Goal: Task Accomplishment & Management: Manage account settings

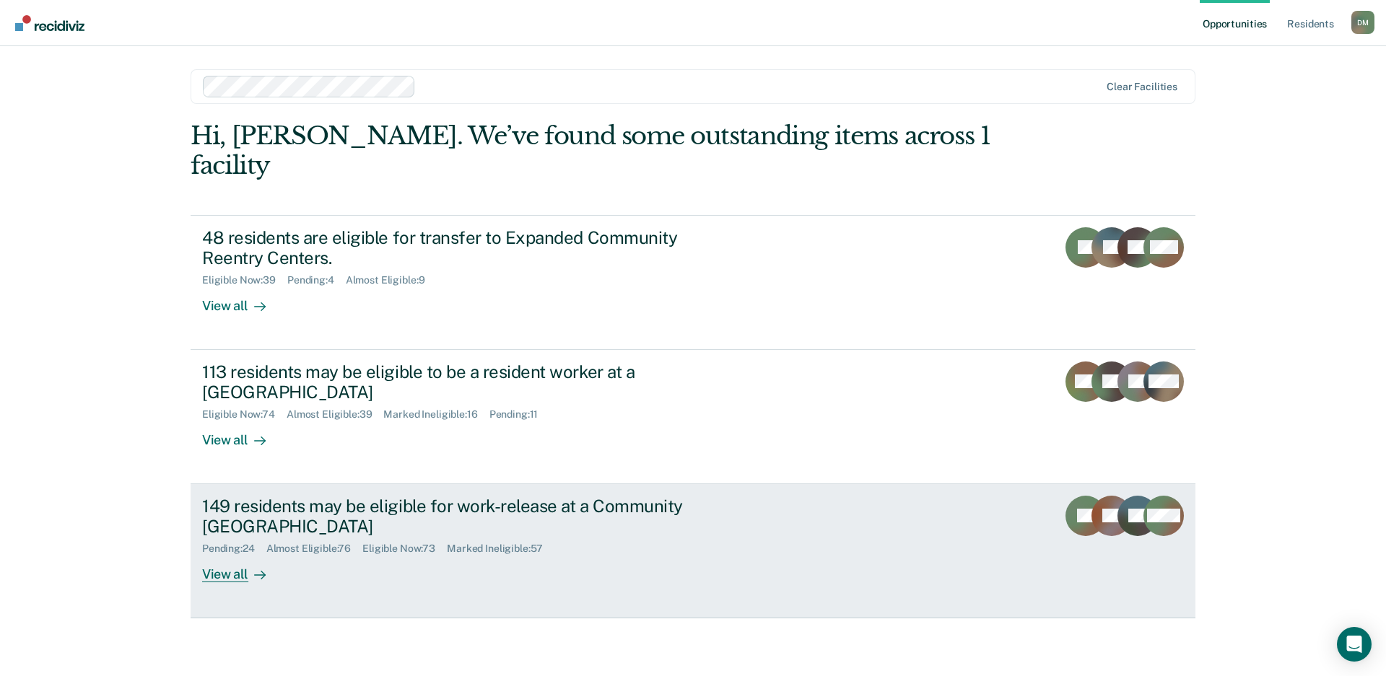
click at [731, 496] on div "149 residents may be eligible for work-release at a Community Reentry Center Pe…" at bounding box center [472, 539] width 541 height 87
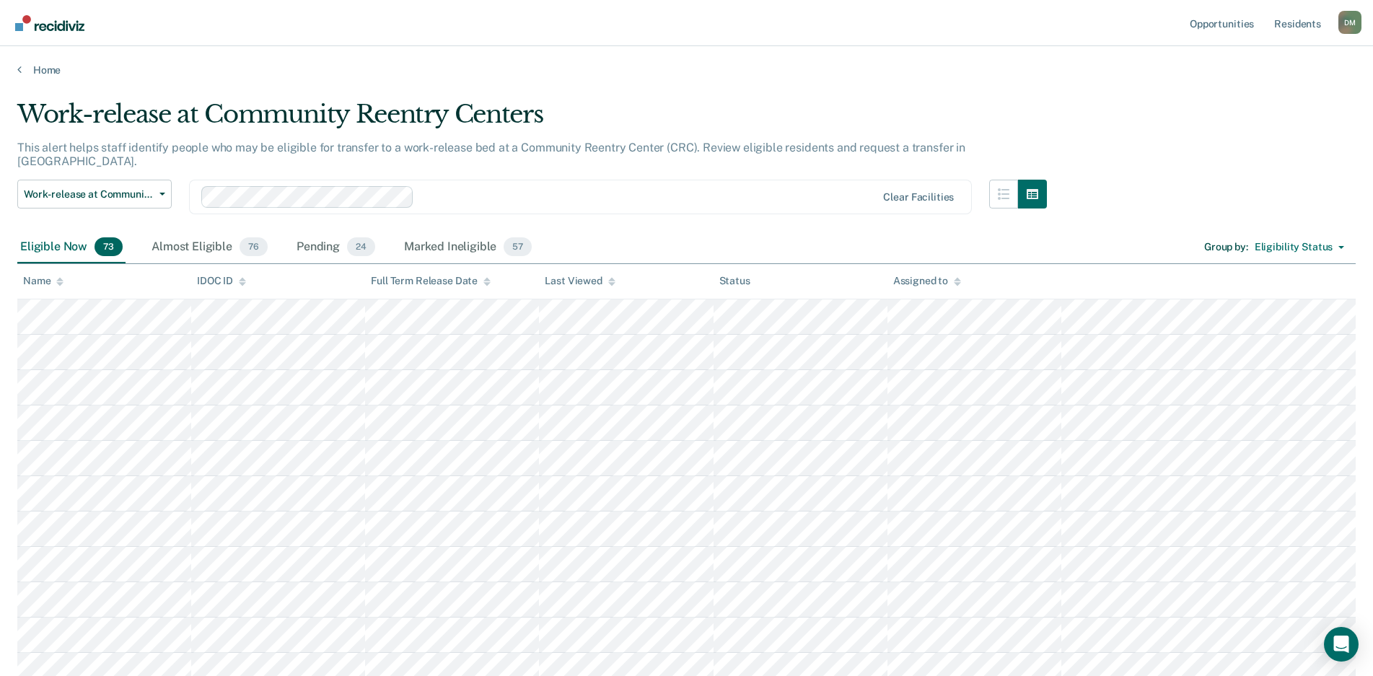
click at [611, 283] on icon at bounding box center [611, 284] width 7 height 4
click at [610, 284] on icon at bounding box center [611, 284] width 7 height 4
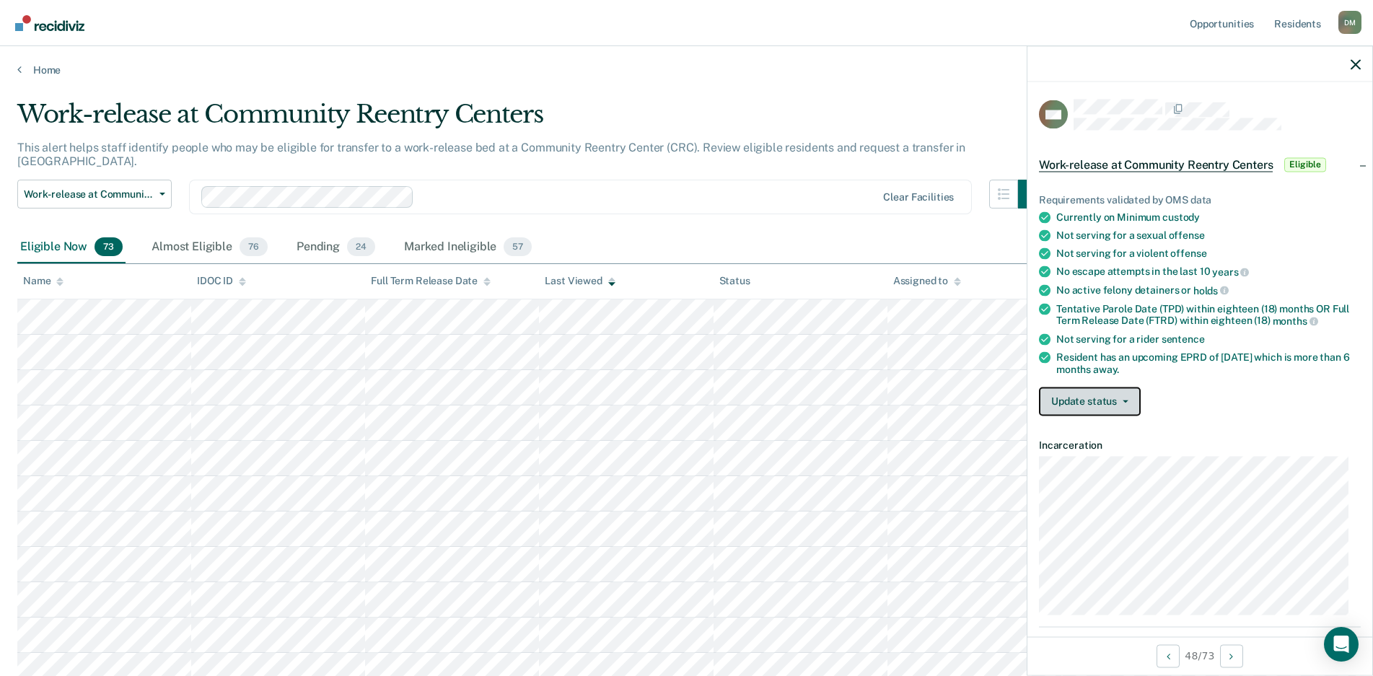
click at [1102, 395] on button "Update status" at bounding box center [1090, 401] width 102 height 29
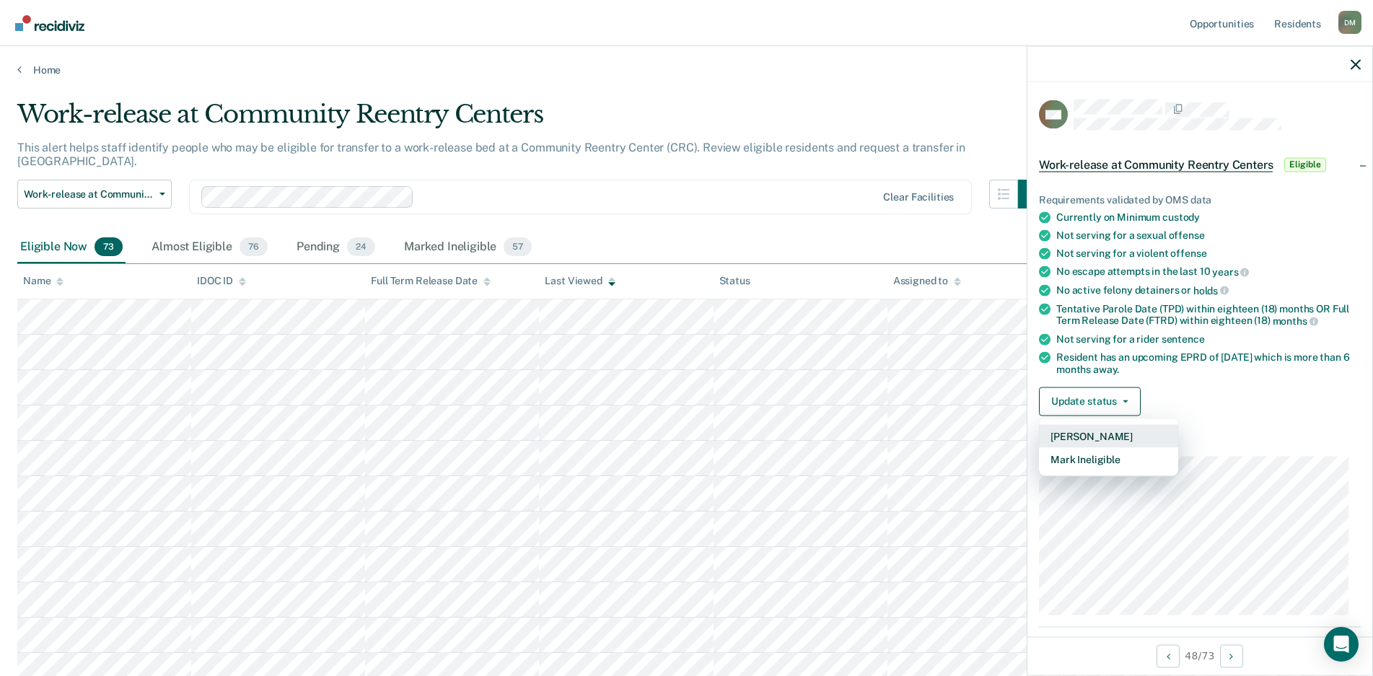
click at [1094, 434] on button "[PERSON_NAME]" at bounding box center [1108, 435] width 139 height 23
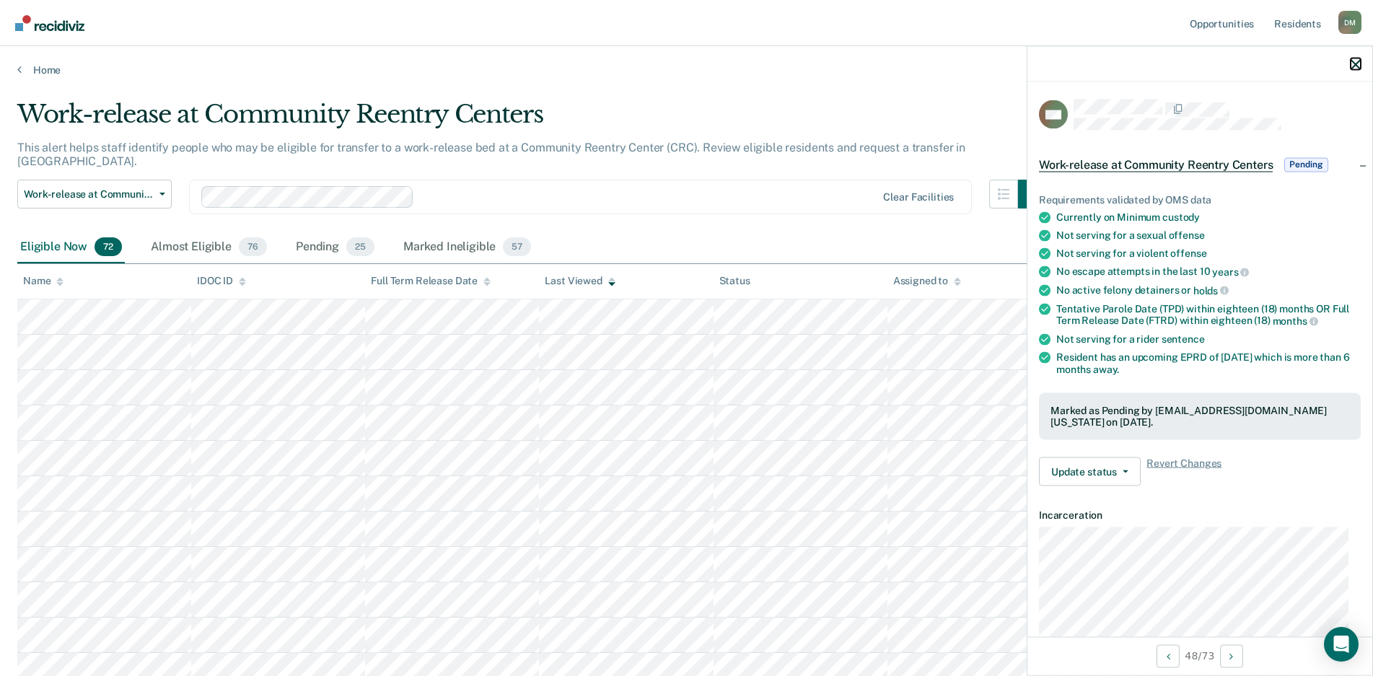
click at [1357, 58] on button "button" at bounding box center [1356, 64] width 10 height 12
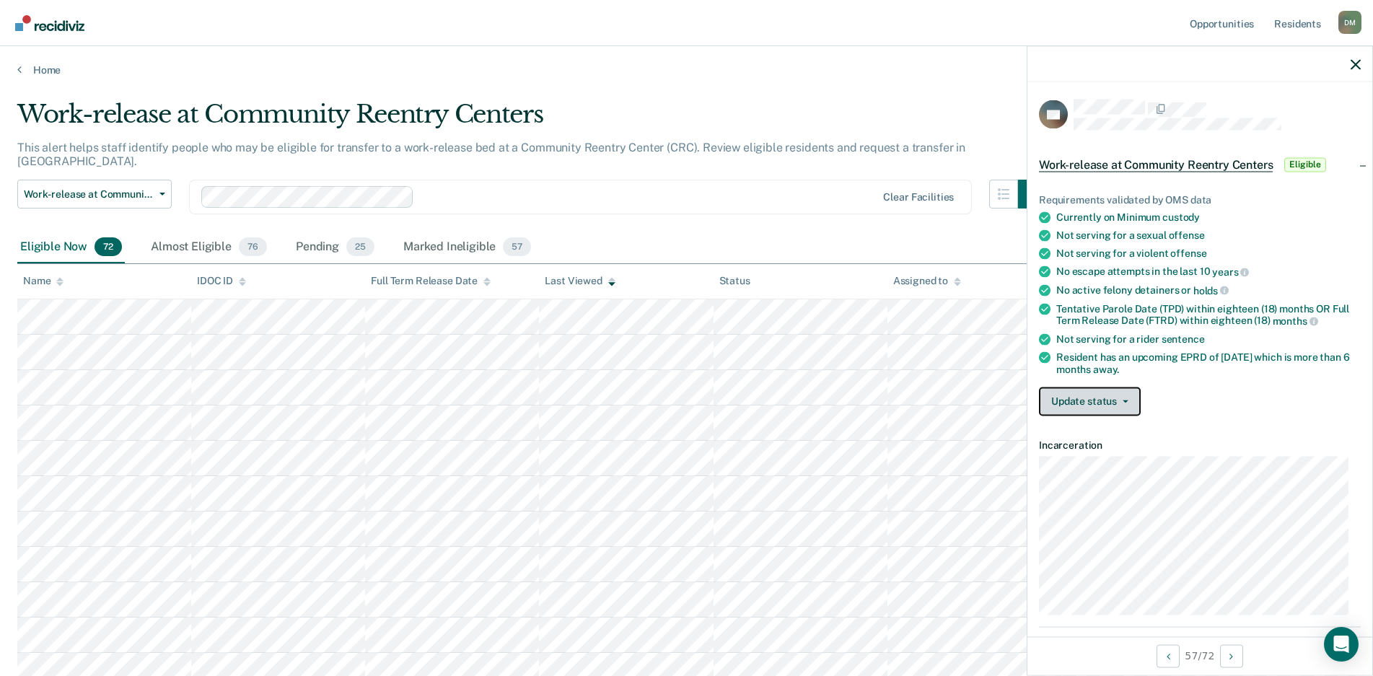
click at [1109, 393] on button "Update status" at bounding box center [1090, 401] width 102 height 29
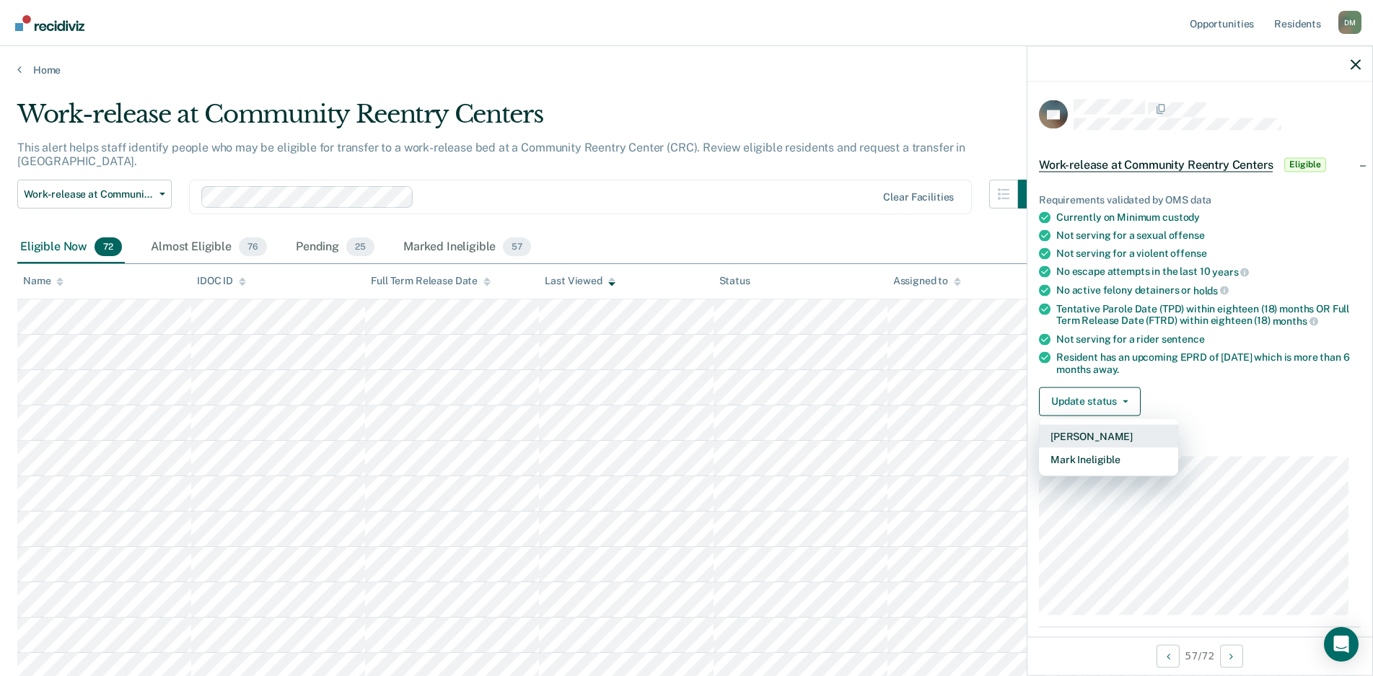
click at [1075, 437] on button "[PERSON_NAME]" at bounding box center [1108, 435] width 139 height 23
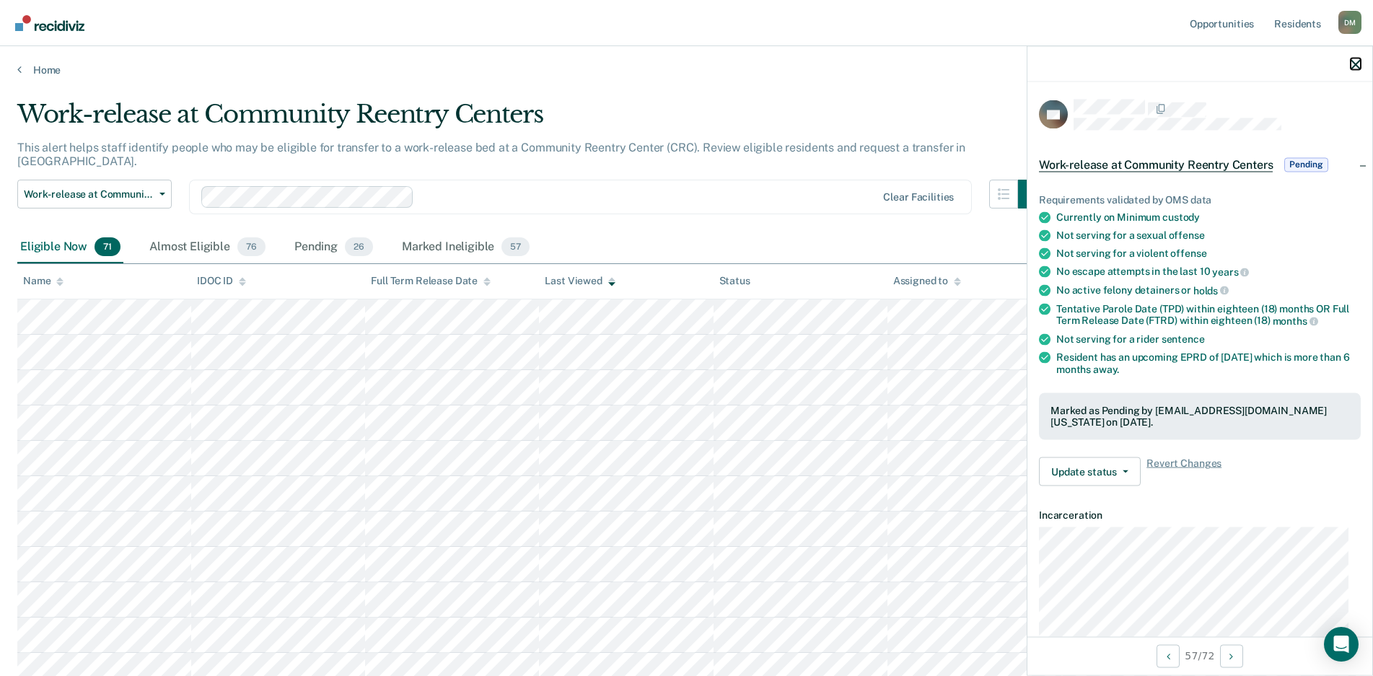
click at [1358, 69] on icon "button" at bounding box center [1356, 64] width 10 height 10
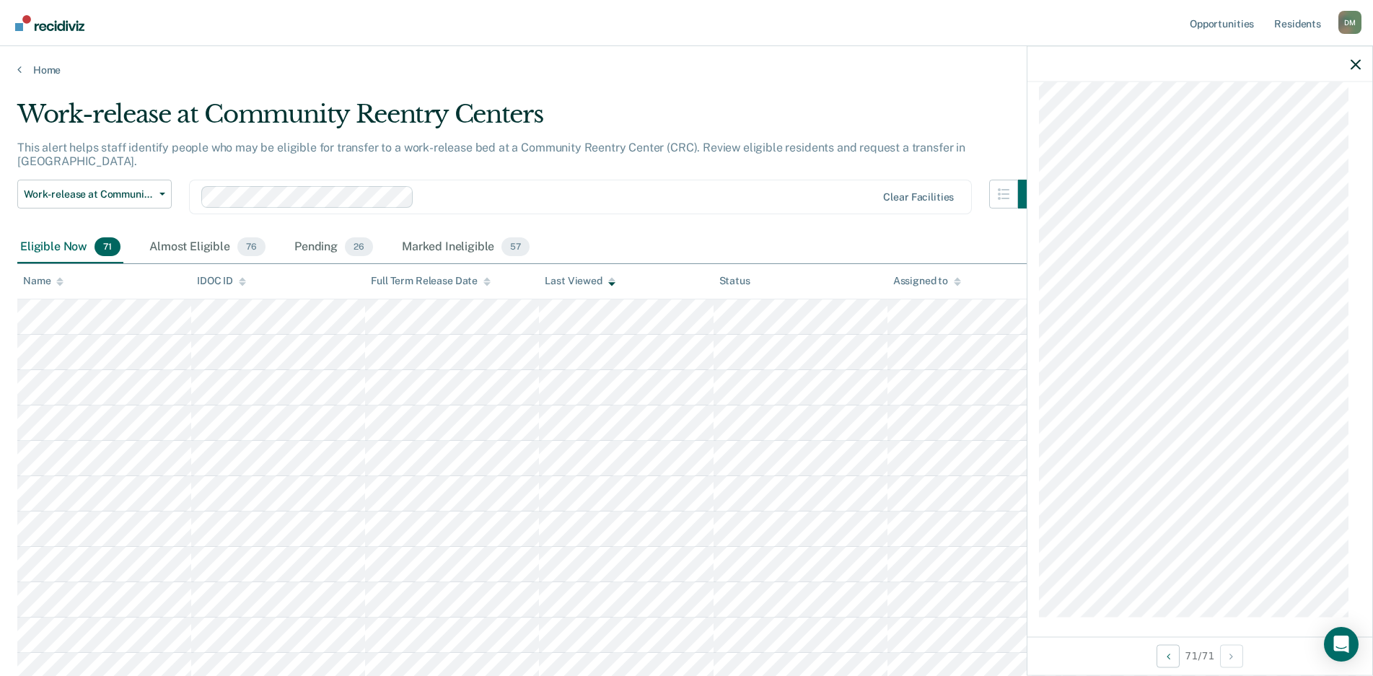
scroll to position [817, 0]
click at [193, 232] on div "Almost Eligible 76" at bounding box center [208, 248] width 122 height 32
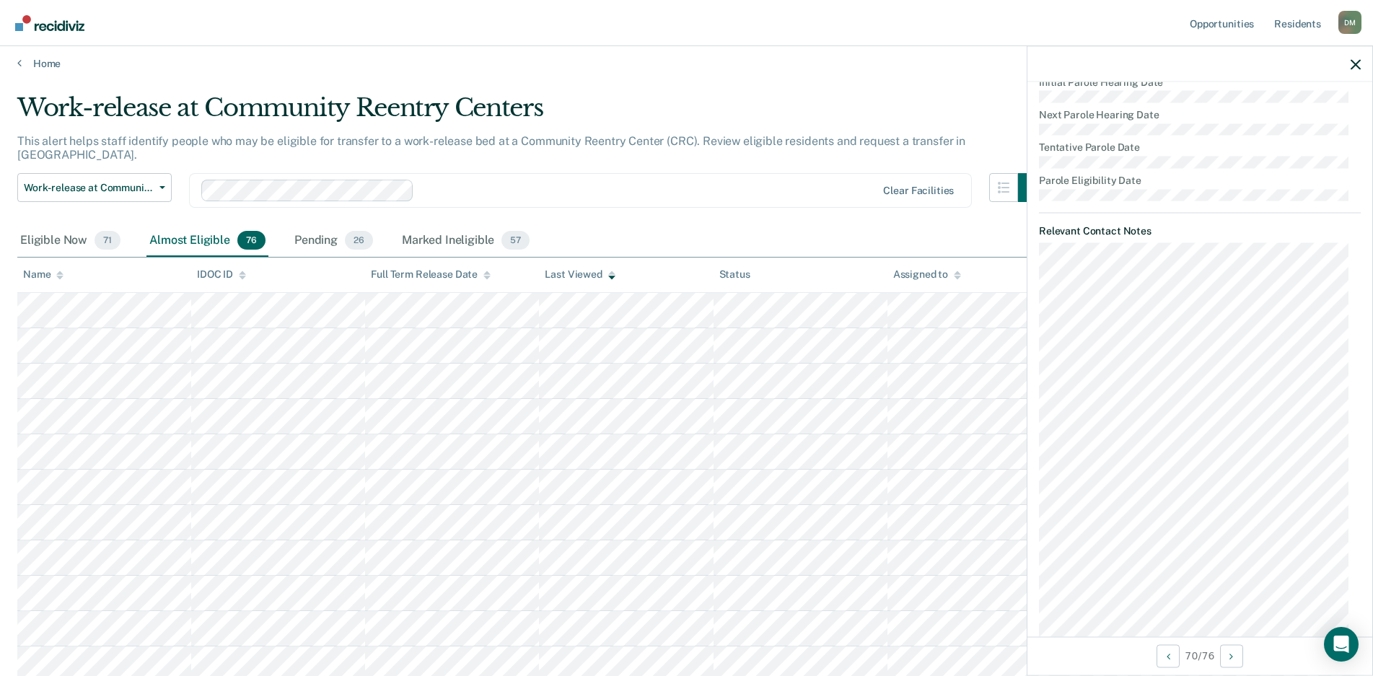
scroll to position [0, 0]
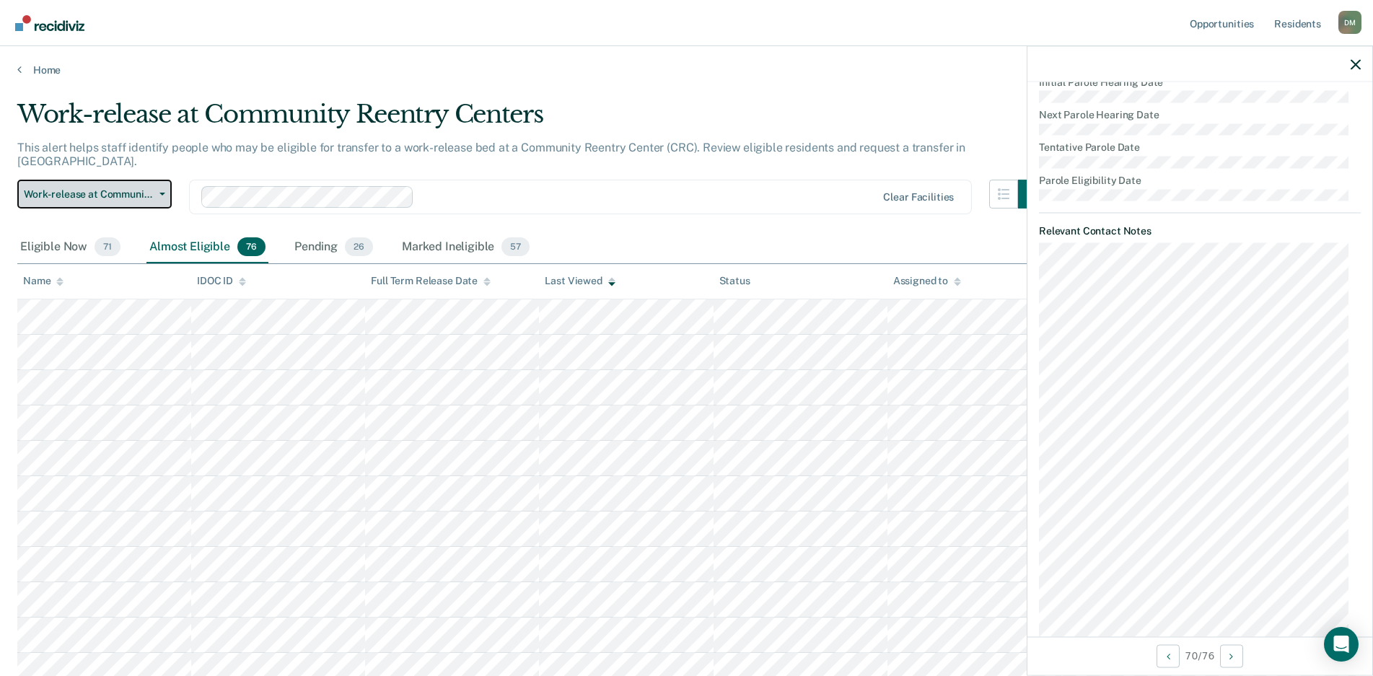
click at [89, 188] on span "Work-release at Community Reentry Centers" at bounding box center [89, 194] width 130 height 12
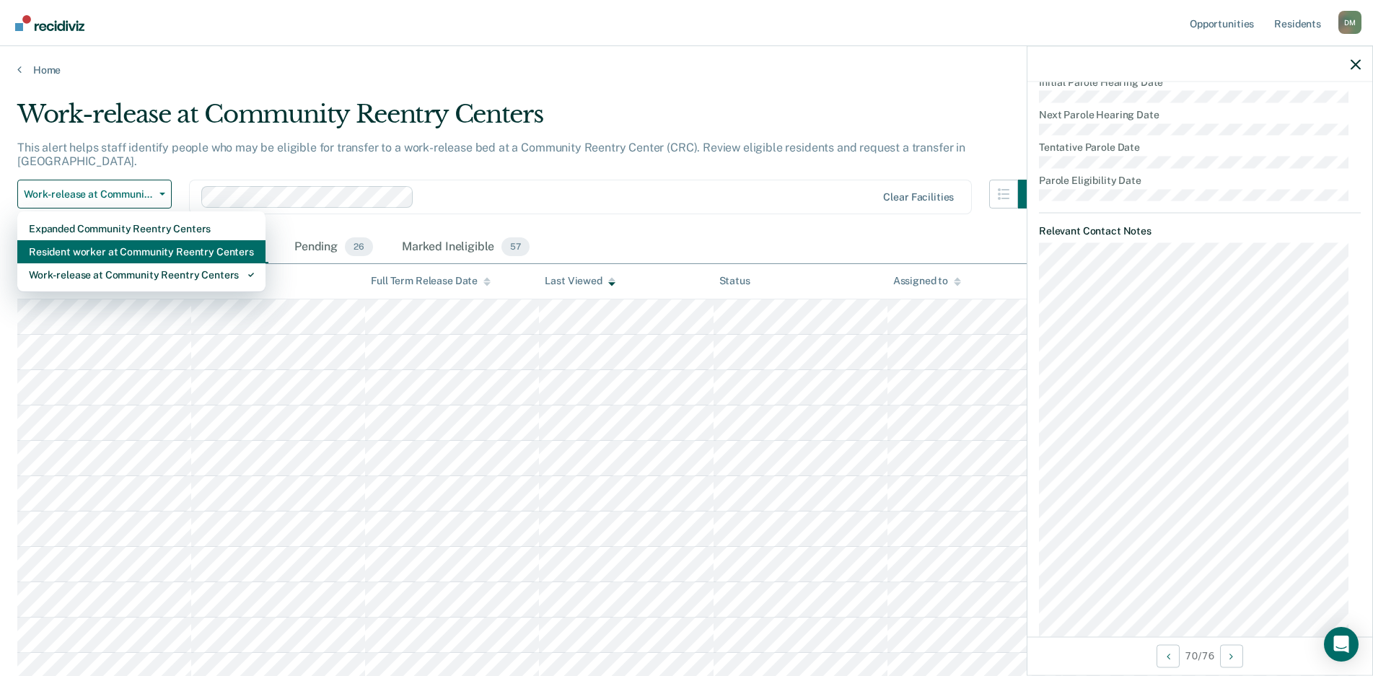
click at [86, 240] on div "Resident worker at Community Reentry Centers" at bounding box center [141, 251] width 225 height 23
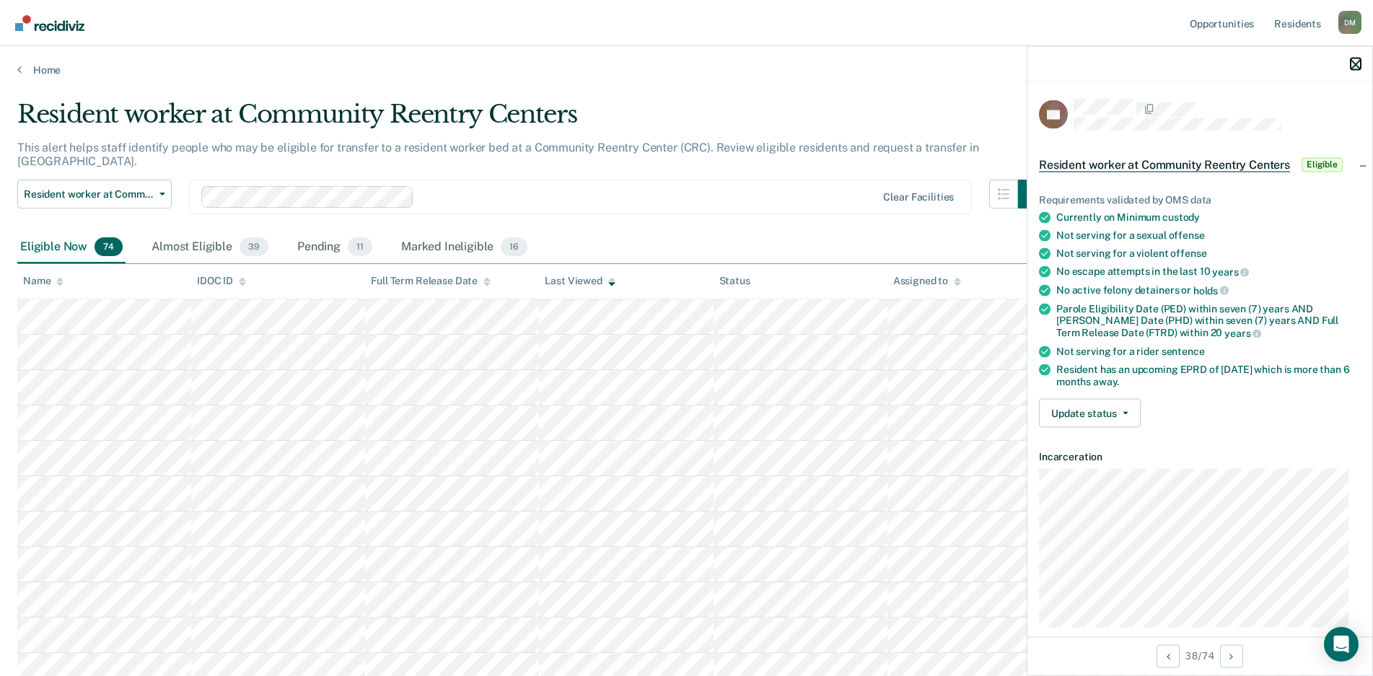
click at [1355, 64] on icon "button" at bounding box center [1356, 64] width 10 height 10
click at [1112, 404] on button "Update status" at bounding box center [1090, 413] width 102 height 29
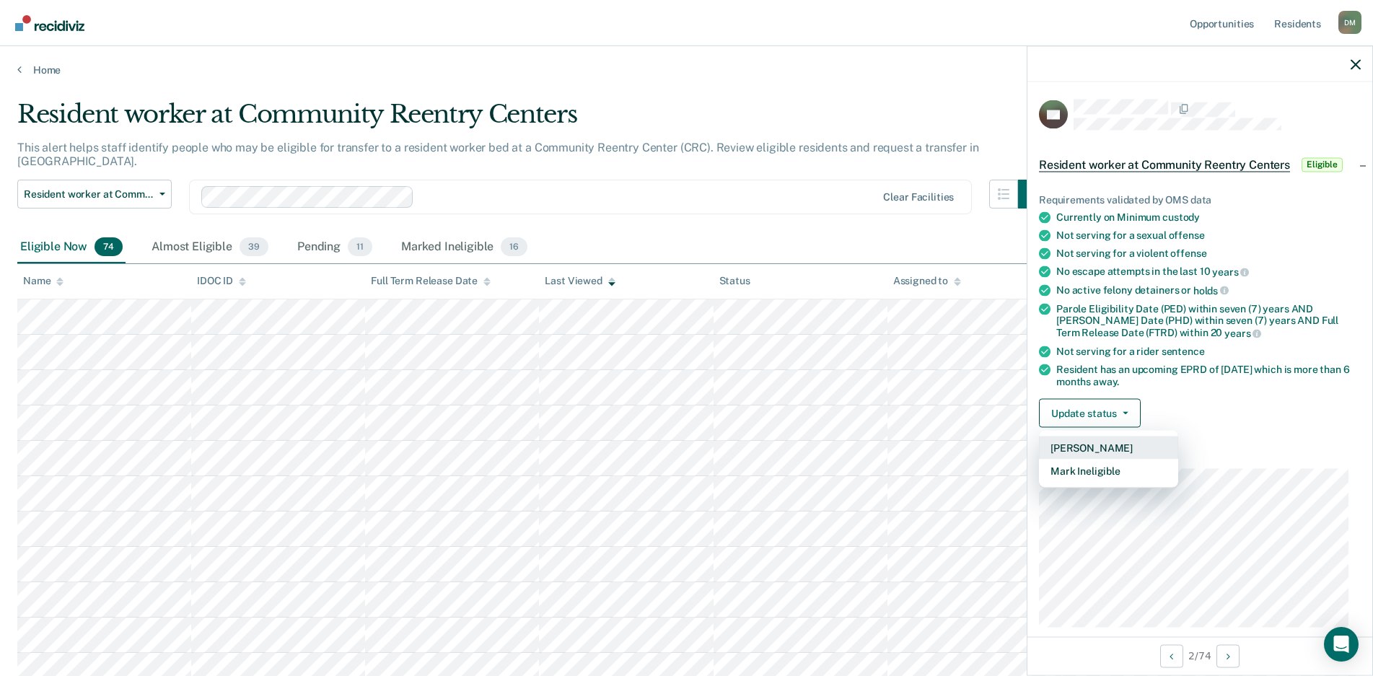
click at [1077, 450] on button "[PERSON_NAME]" at bounding box center [1108, 448] width 139 height 23
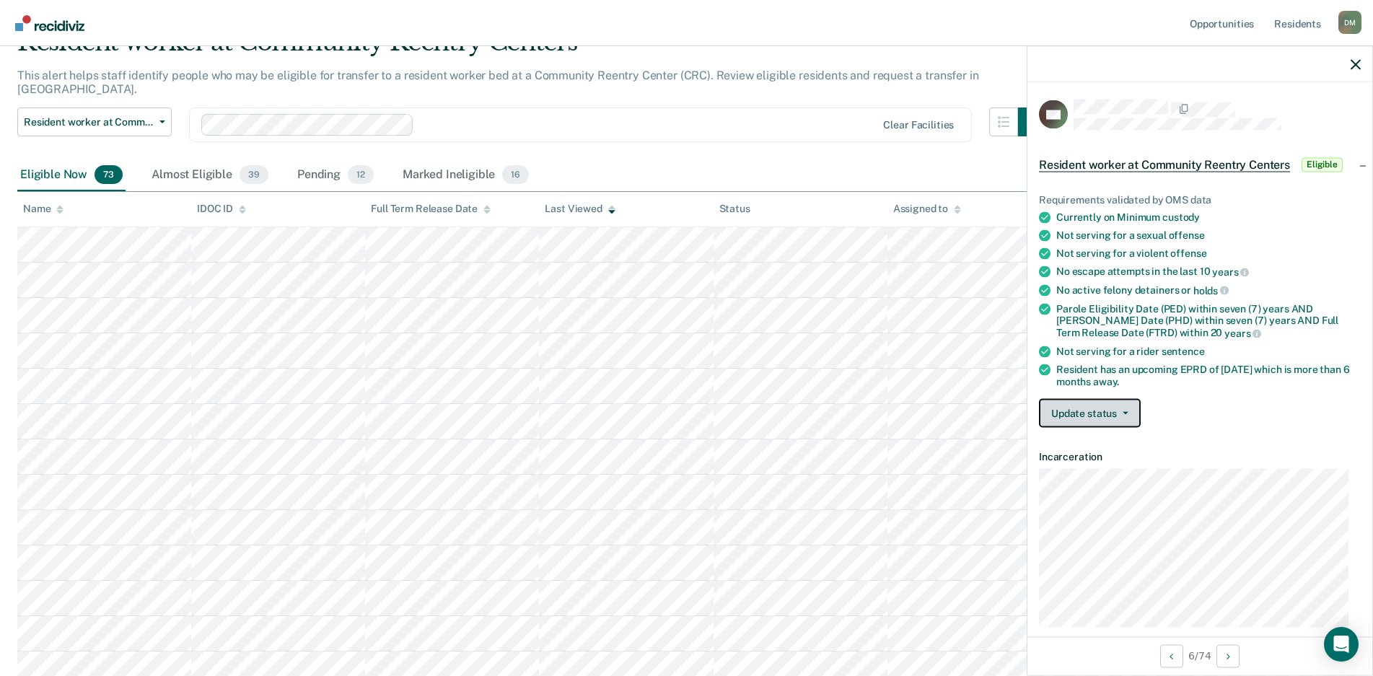
click at [1086, 418] on button "Update status" at bounding box center [1090, 413] width 102 height 29
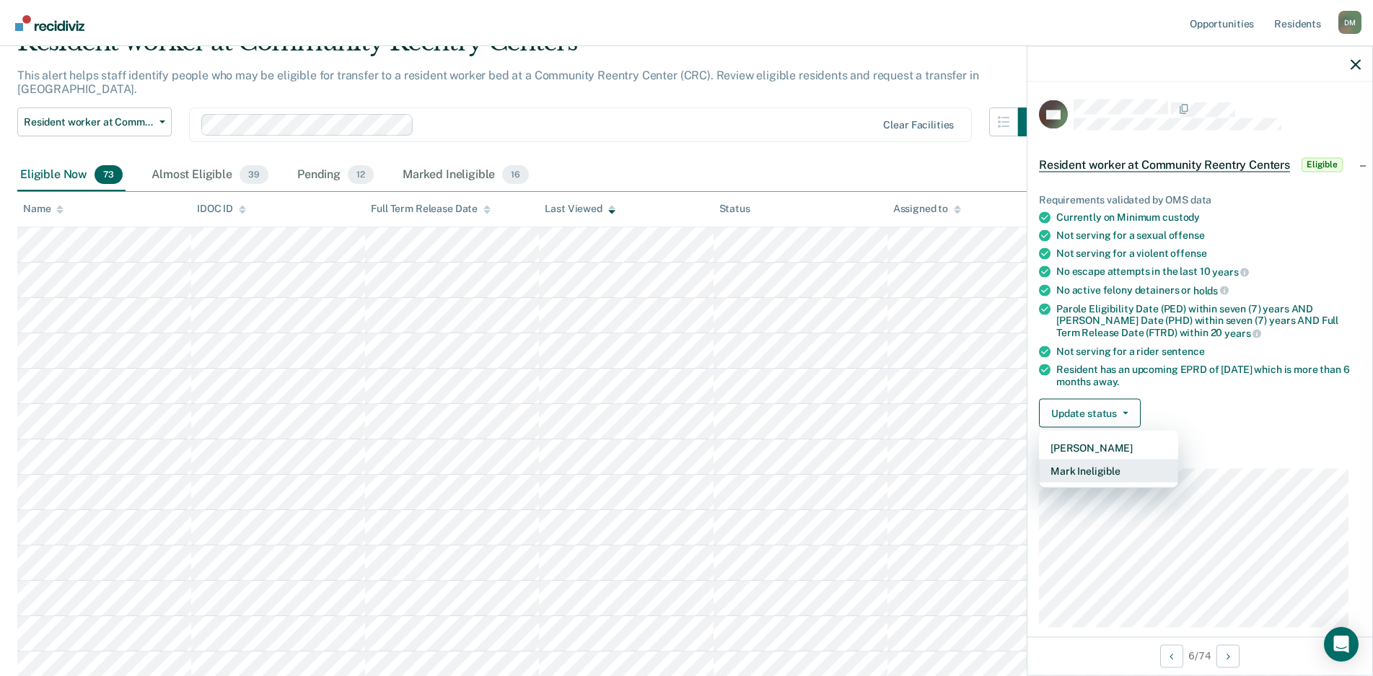
click at [1064, 473] on button "Mark Ineligible" at bounding box center [1108, 471] width 139 height 23
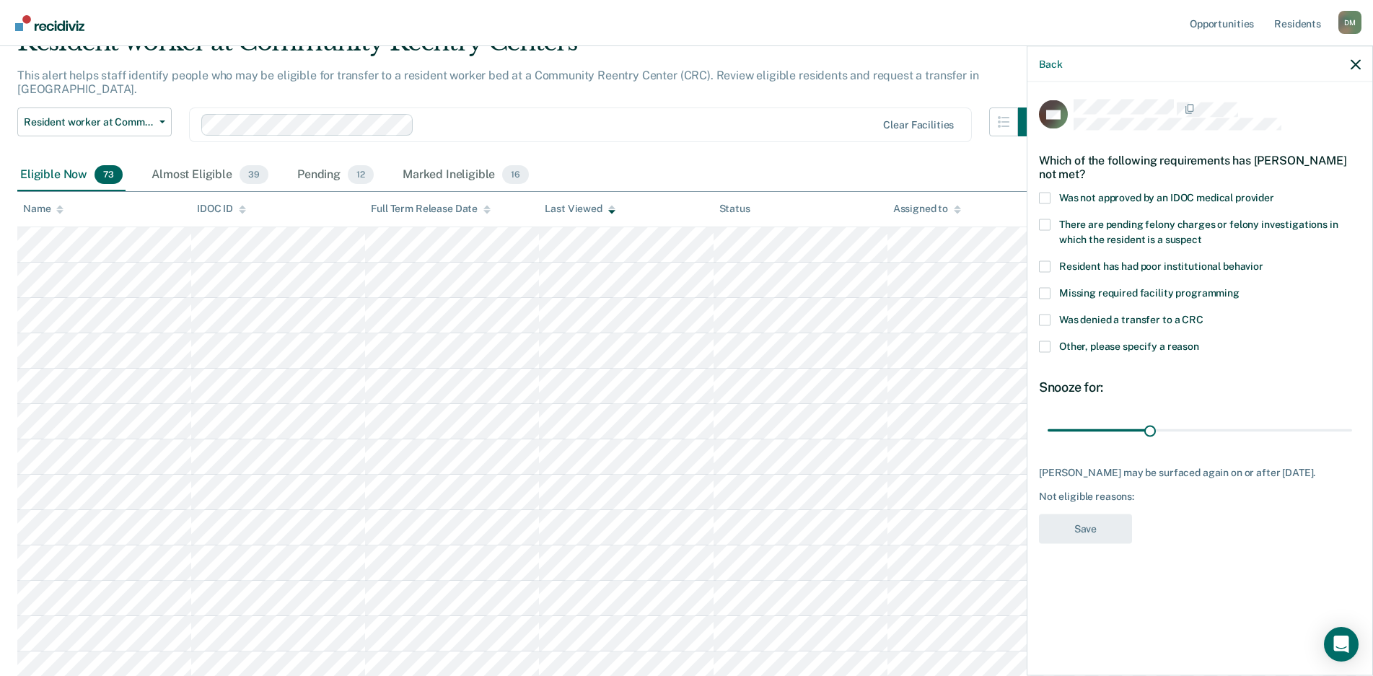
click at [1044, 317] on span at bounding box center [1045, 320] width 12 height 12
click at [1204, 314] on input "Was denied a transfer to a CRC" at bounding box center [1204, 314] width 0 height 0
click at [1043, 344] on span at bounding box center [1045, 347] width 12 height 12
click at [1199, 341] on input "Other, please specify a reason" at bounding box center [1199, 341] width 0 height 0
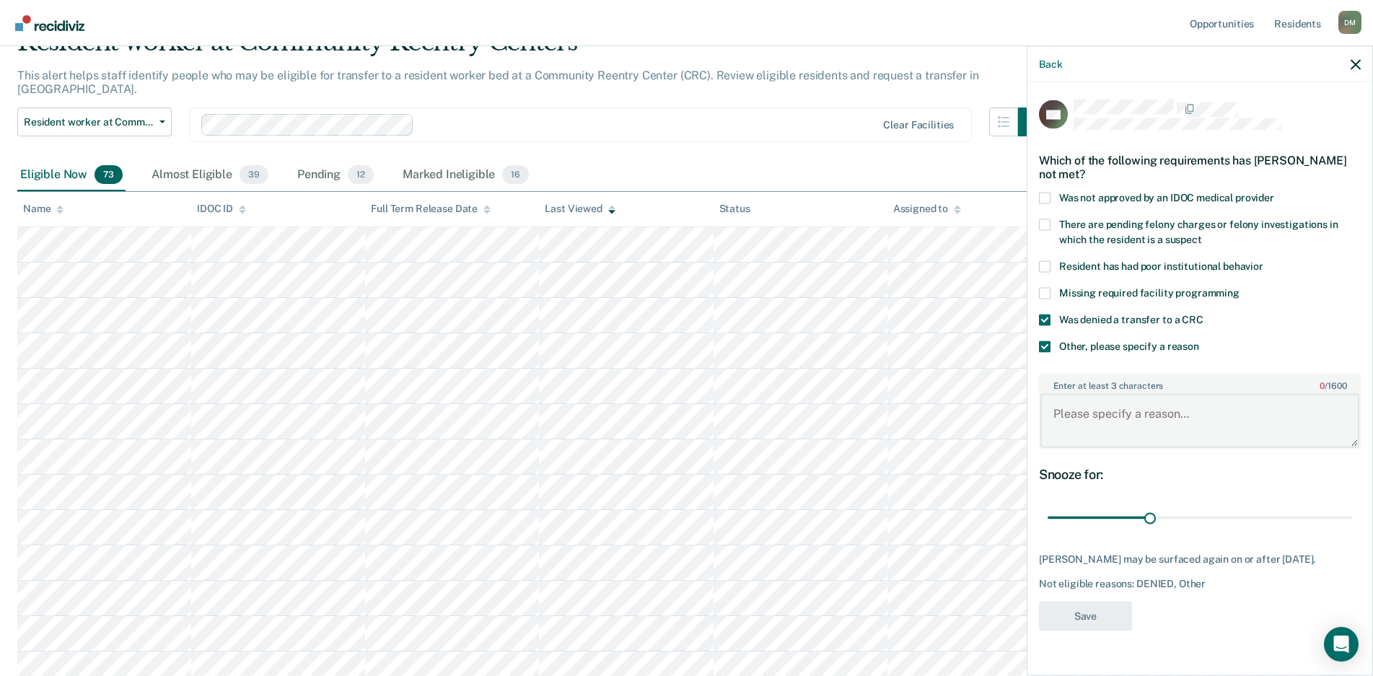
click at [1059, 414] on textarea "Enter at least 3 characters 0 / 1600" at bounding box center [1200, 420] width 319 height 53
type textarea "violent and fleeing history"
click at [1092, 625] on button "Save" at bounding box center [1085, 616] width 93 height 30
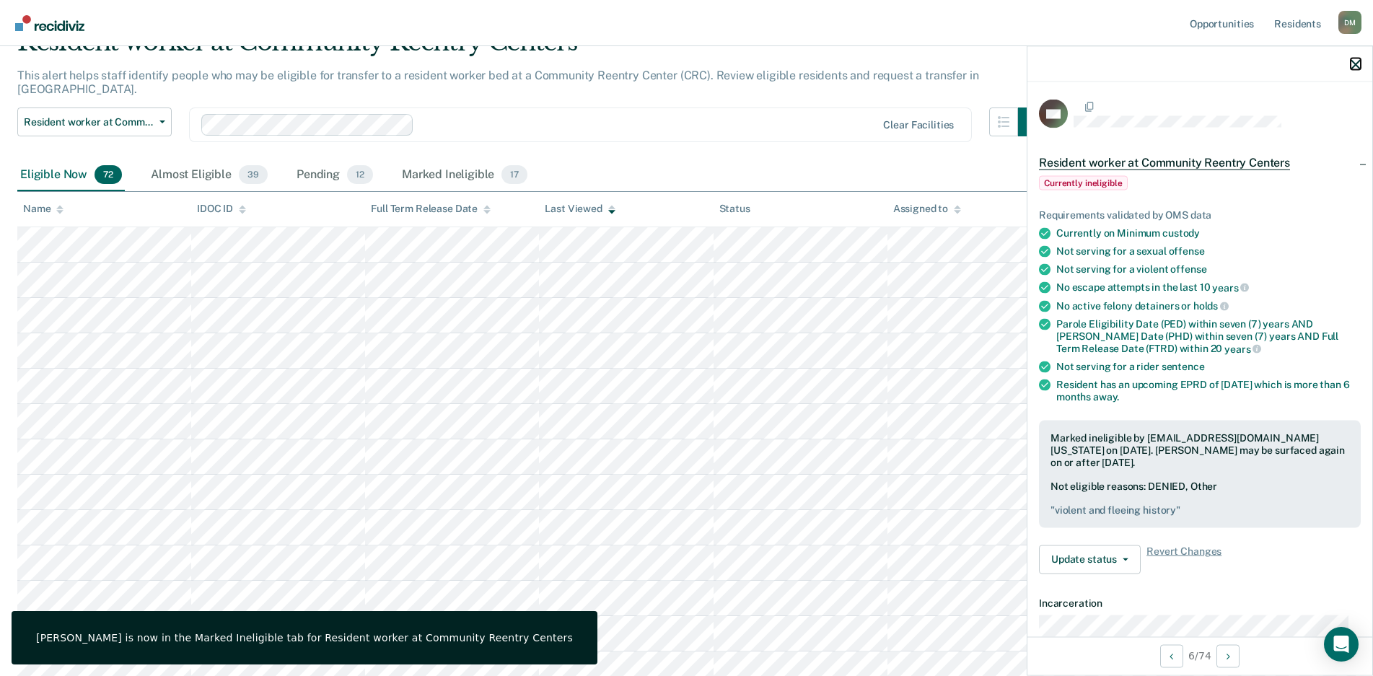
click at [1357, 66] on icon "button" at bounding box center [1356, 64] width 10 height 10
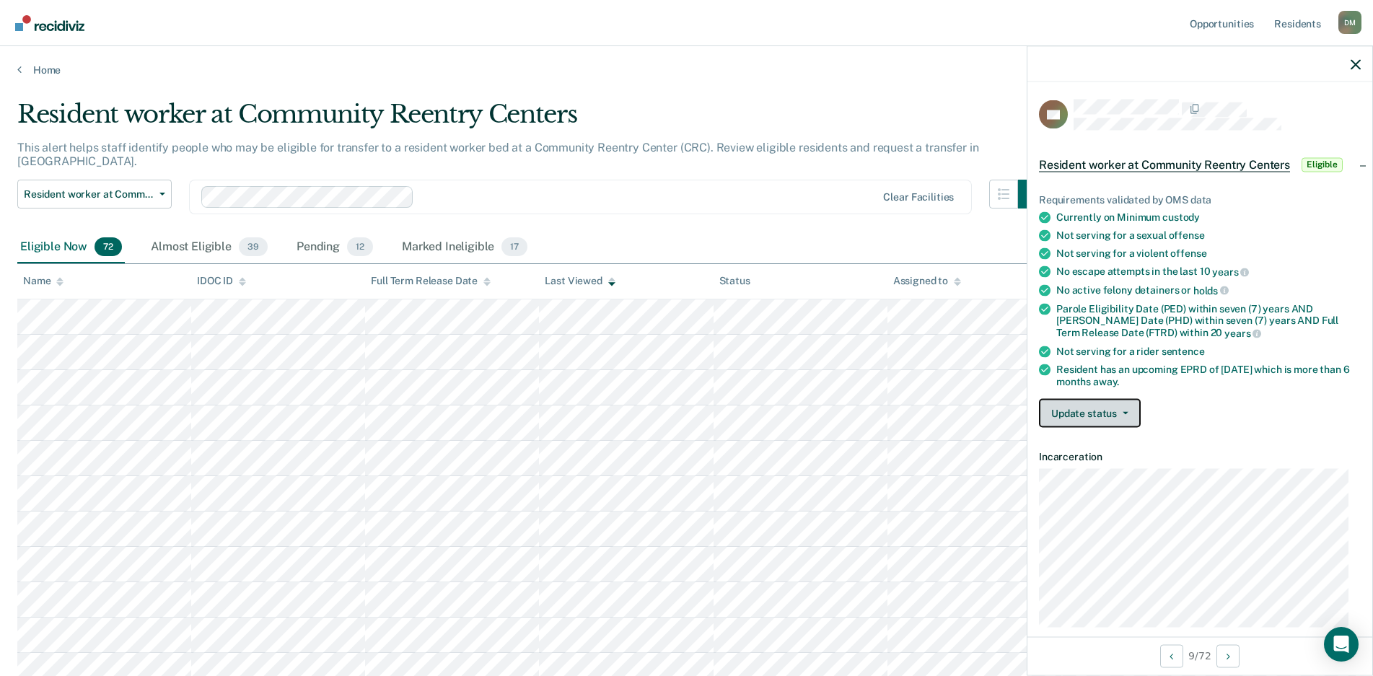
click at [1085, 414] on button "Update status" at bounding box center [1090, 413] width 102 height 29
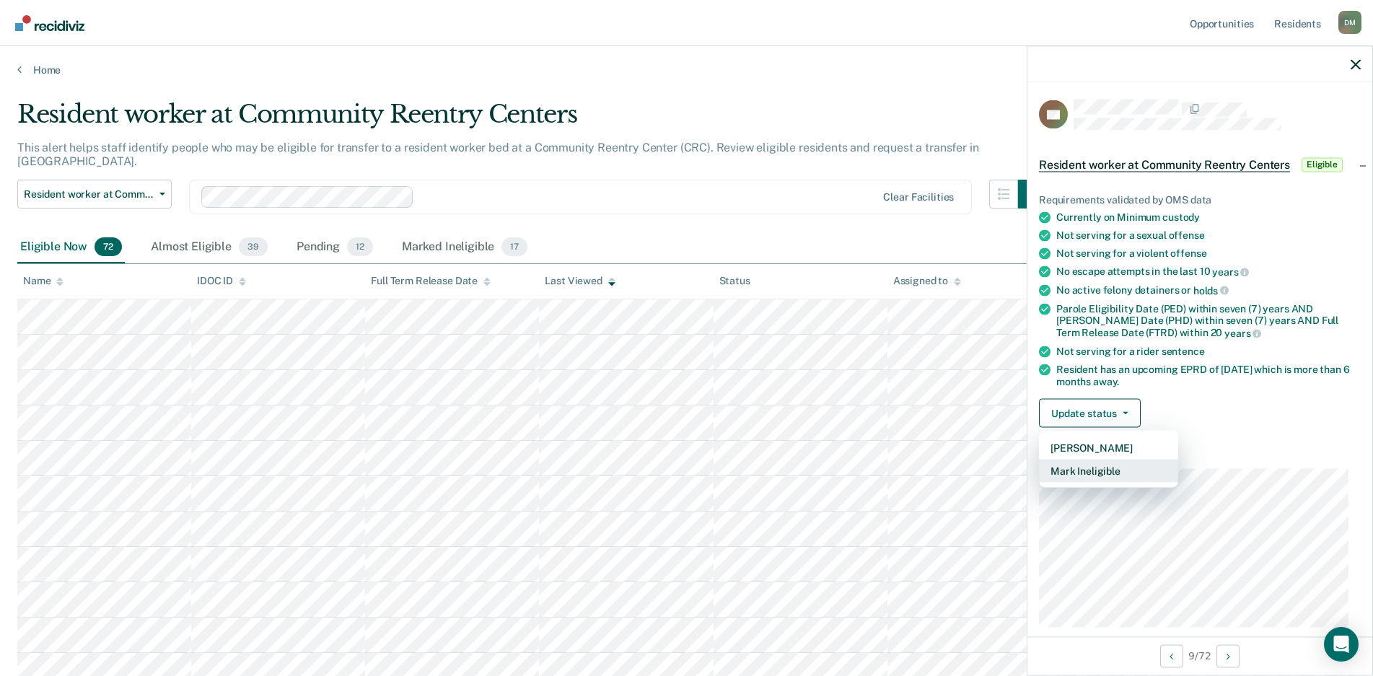
click at [1075, 468] on button "Mark Ineligible" at bounding box center [1108, 471] width 139 height 23
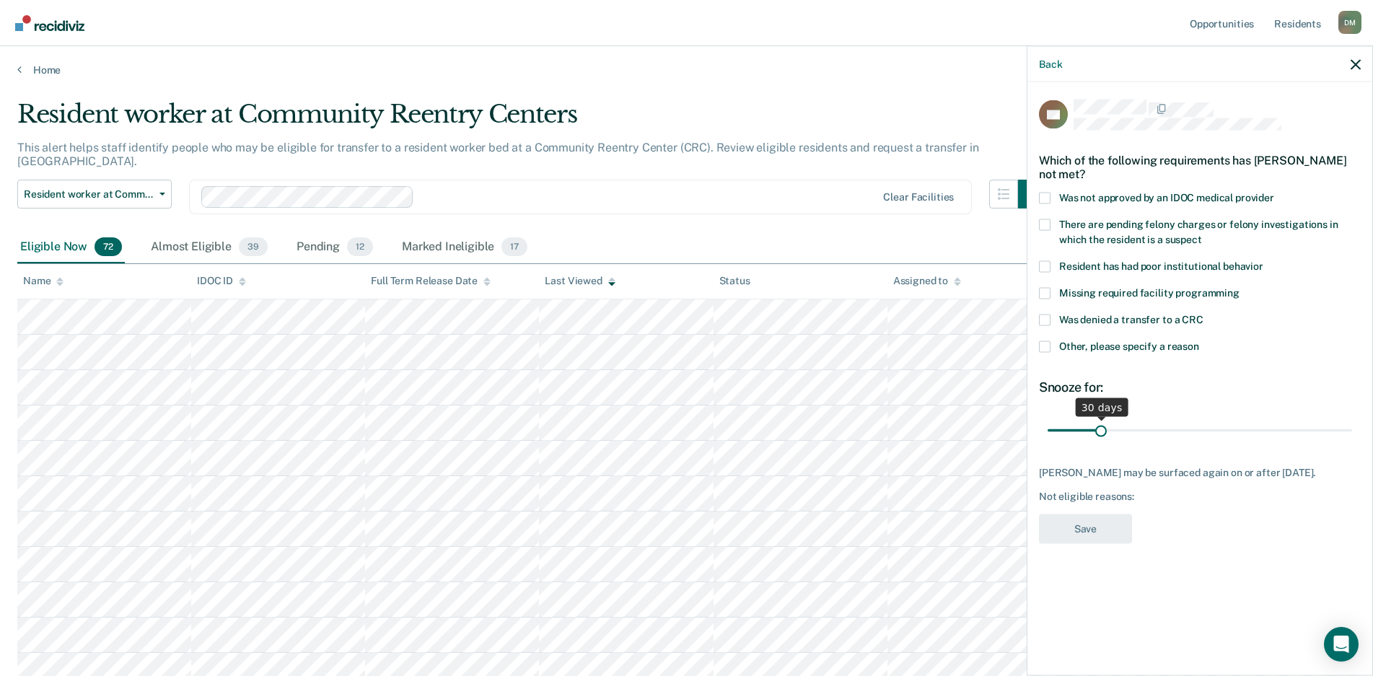
drag, startPoint x: 1149, startPoint y: 432, endPoint x: 1101, endPoint y: 433, distance: 47.6
type input "30"
click at [1101, 433] on input "range" at bounding box center [1200, 430] width 305 height 25
click at [1221, 200] on span "Was not approved by an IDOC medical provider" at bounding box center [1166, 197] width 215 height 12
click at [1274, 192] on input "Was not approved by an IDOC medical provider" at bounding box center [1274, 192] width 0 height 0
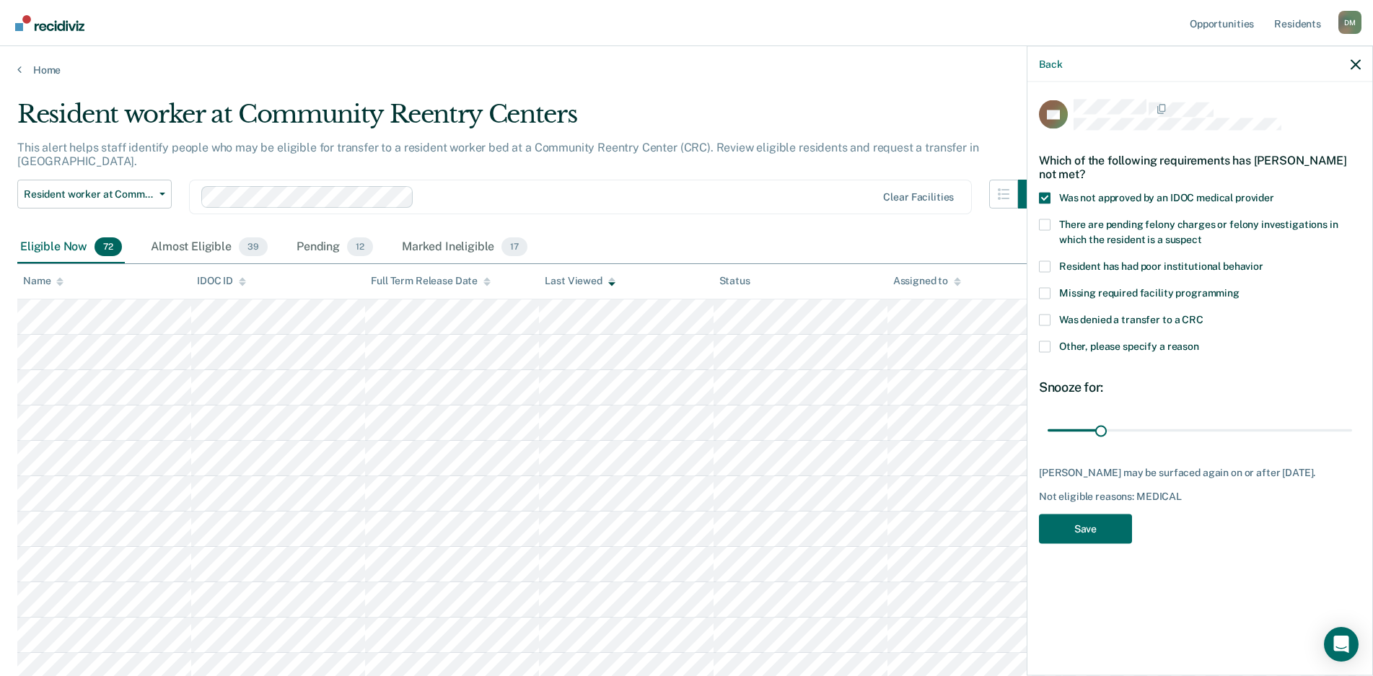
click at [1080, 344] on span "Other, please specify a reason" at bounding box center [1129, 346] width 140 height 12
click at [1199, 341] on input "Other, please specify a reason" at bounding box center [1199, 341] width 0 height 0
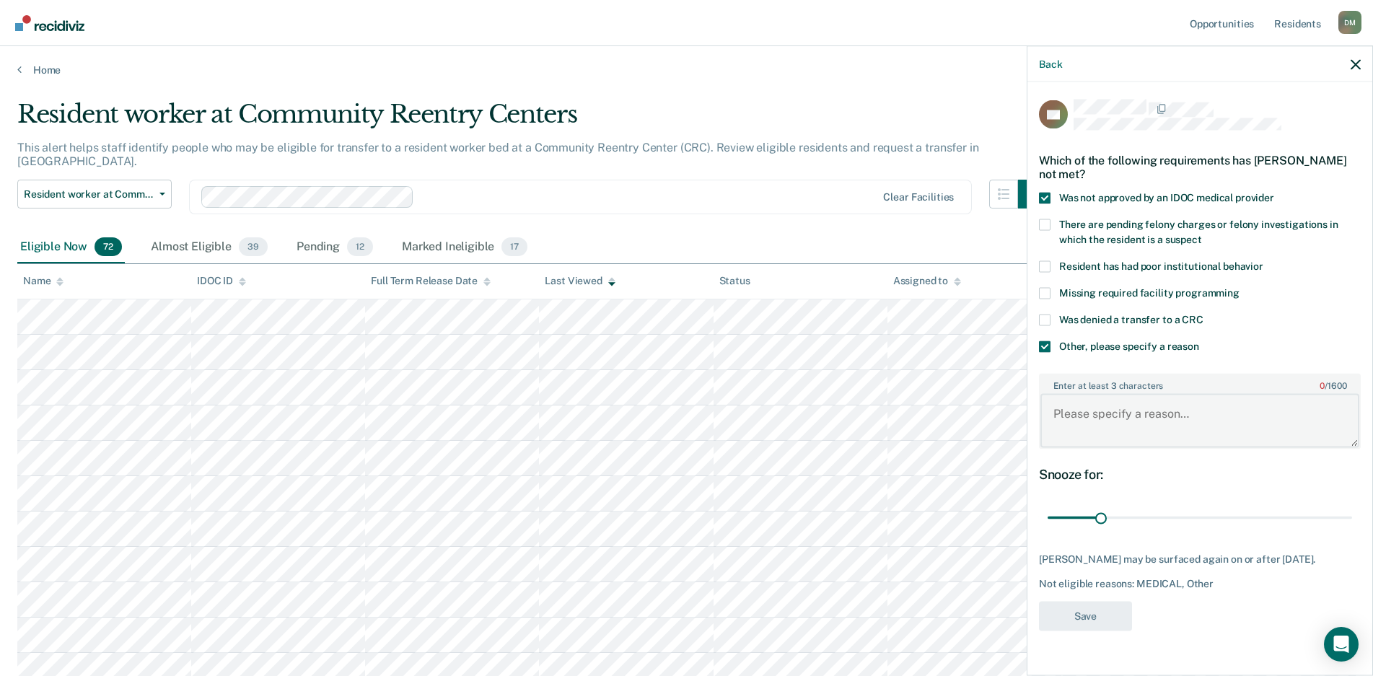
click at [1099, 417] on textarea "Enter at least 3 characters 0 / 1600" at bounding box center [1200, 420] width 319 height 53
type textarea "Medical hold"
click at [1064, 618] on button "Save" at bounding box center [1085, 616] width 93 height 30
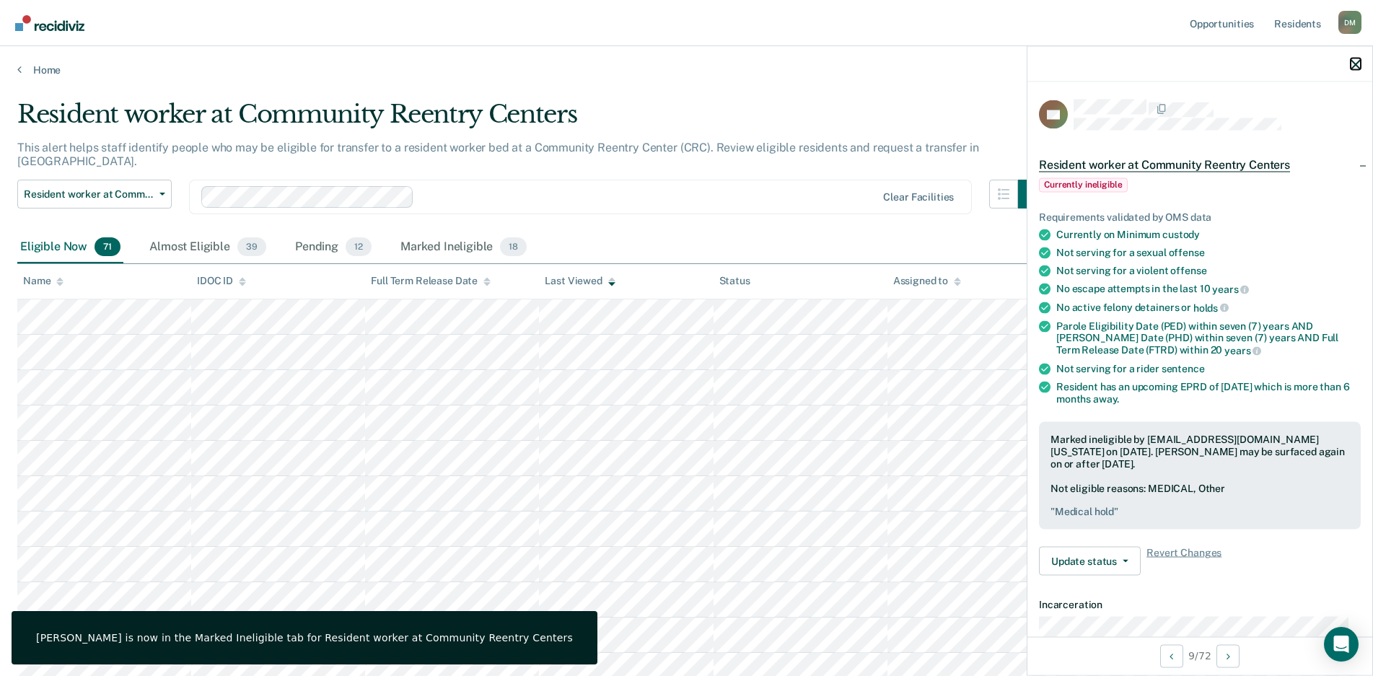
click at [1357, 66] on icon "button" at bounding box center [1356, 64] width 10 height 10
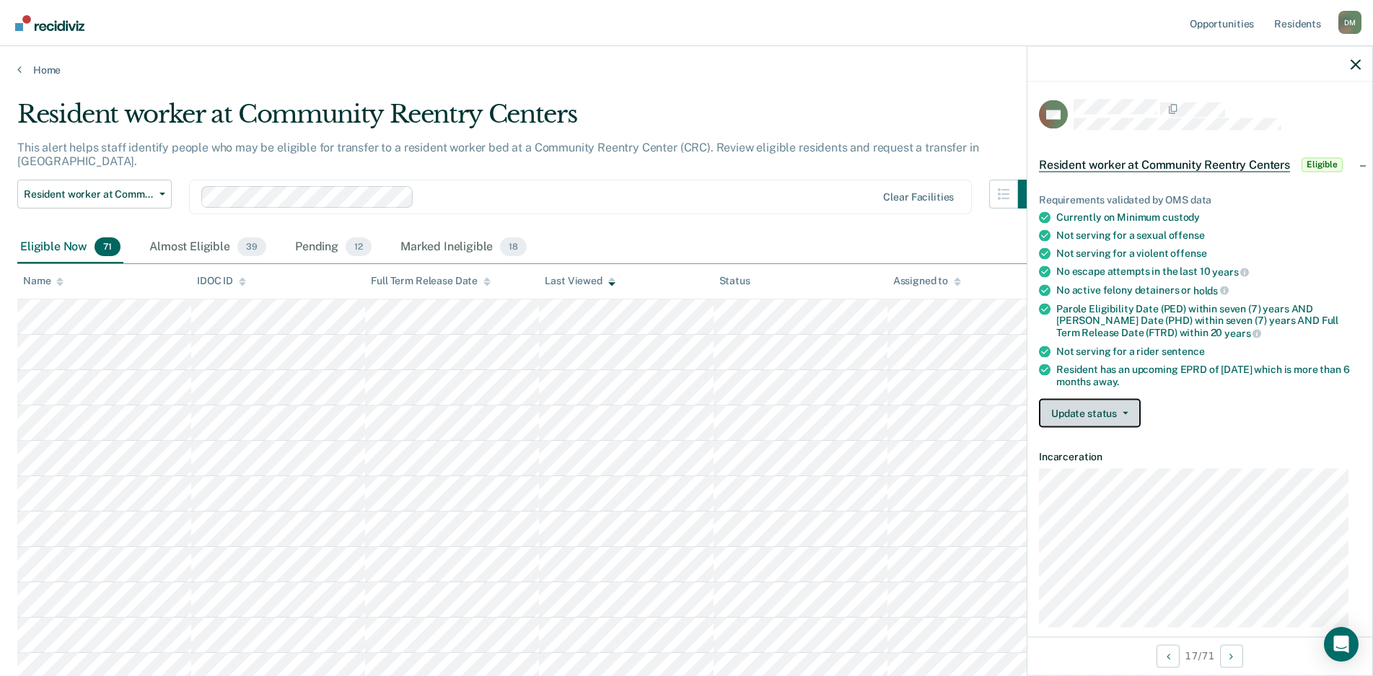
click at [1112, 413] on button "Update status" at bounding box center [1090, 413] width 102 height 29
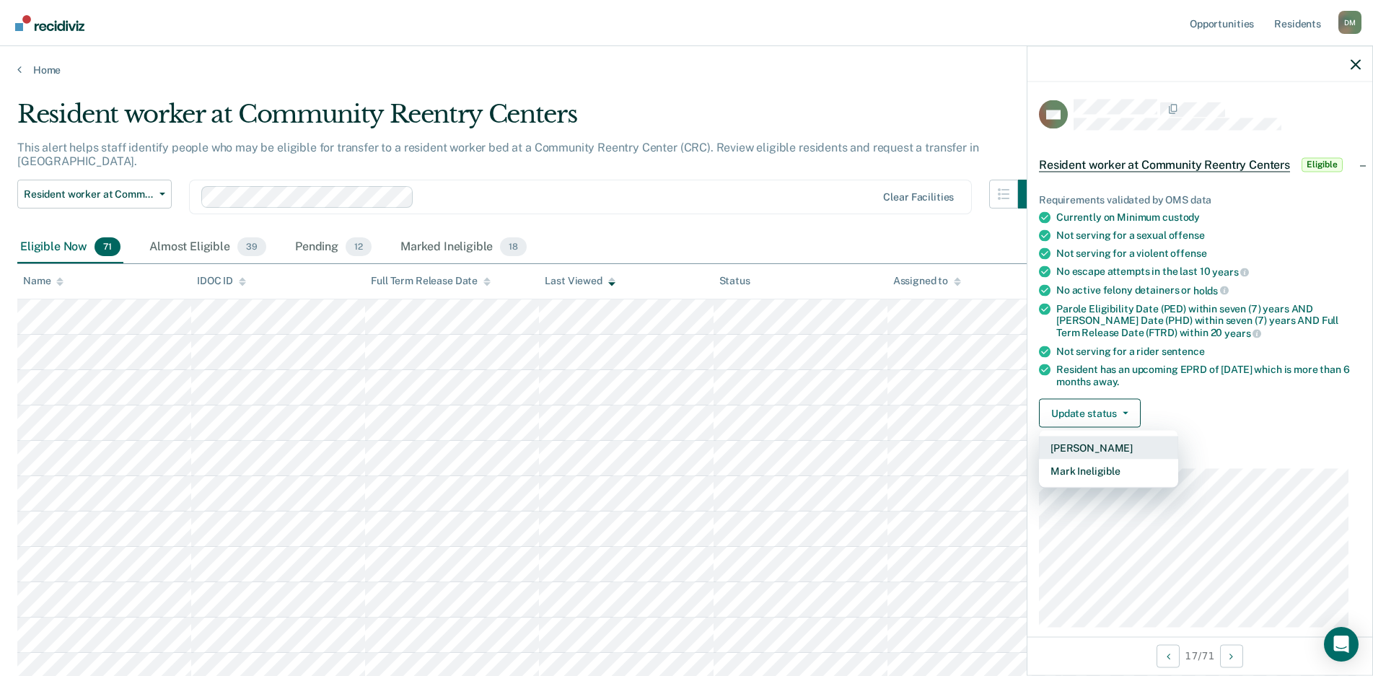
click at [1081, 447] on button "[PERSON_NAME]" at bounding box center [1108, 448] width 139 height 23
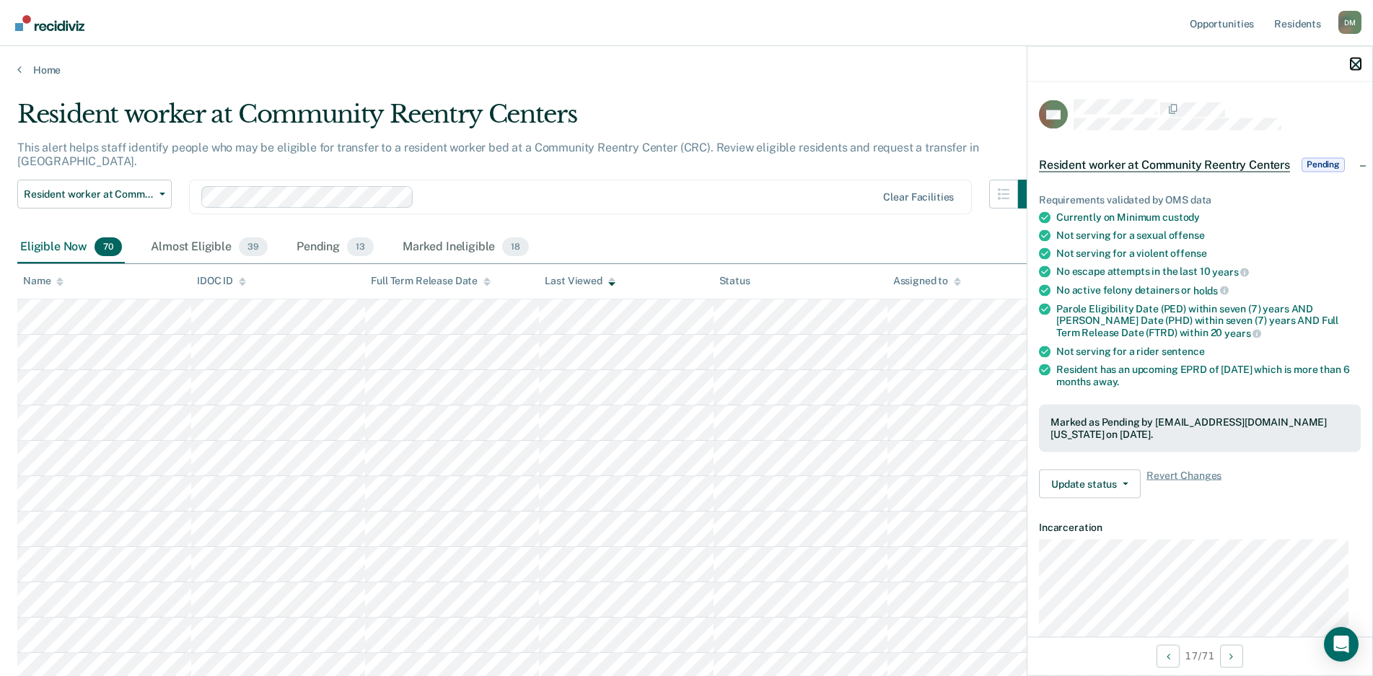
click at [1360, 63] on icon "button" at bounding box center [1356, 64] width 10 height 10
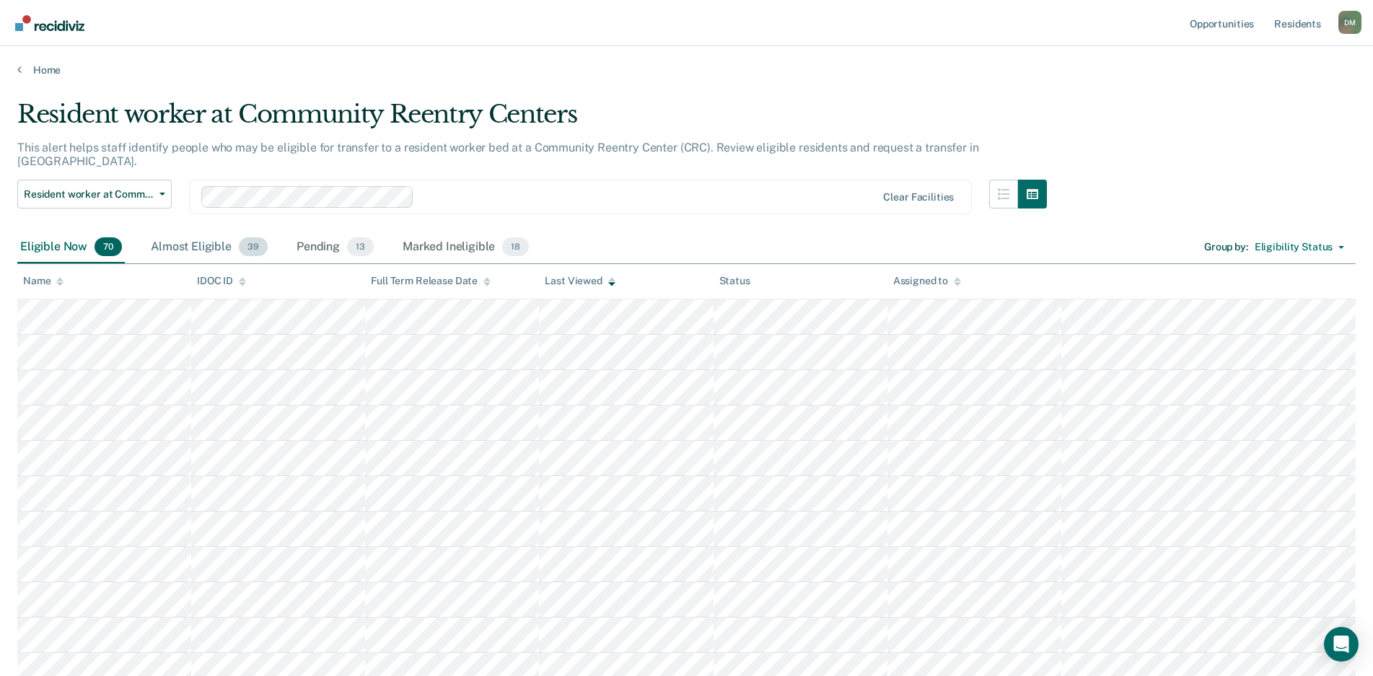
click at [170, 232] on div "Almost Eligible 39" at bounding box center [209, 248] width 123 height 32
